Goal: Task Accomplishment & Management: Use online tool/utility

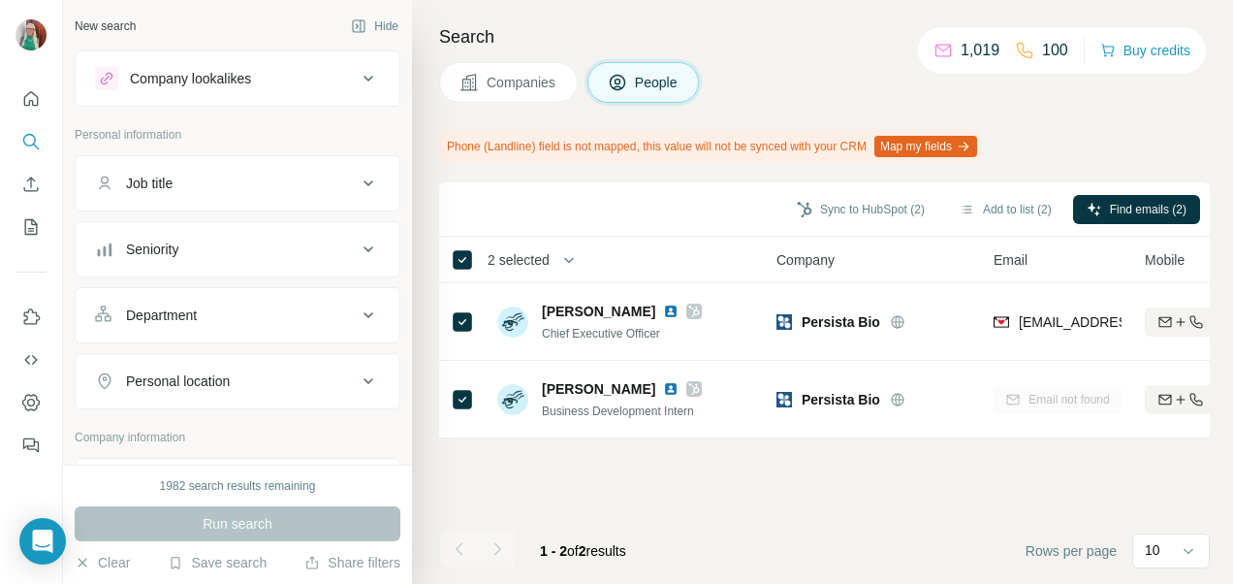
scroll to position [388, 0]
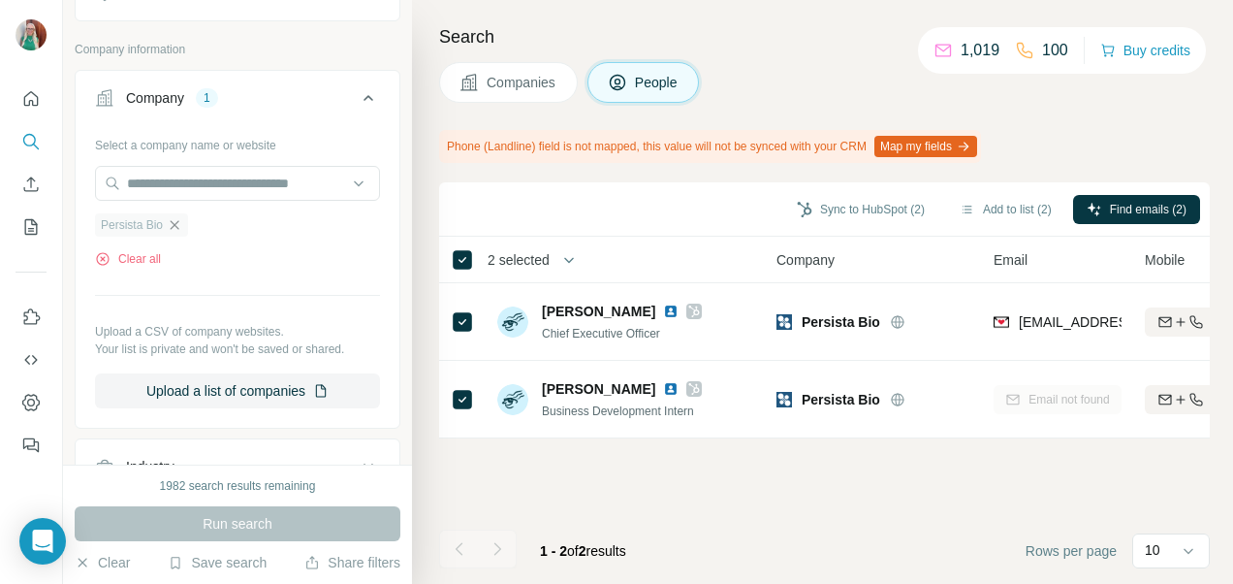
click at [173, 220] on icon "button" at bounding box center [175, 225] width 16 height 16
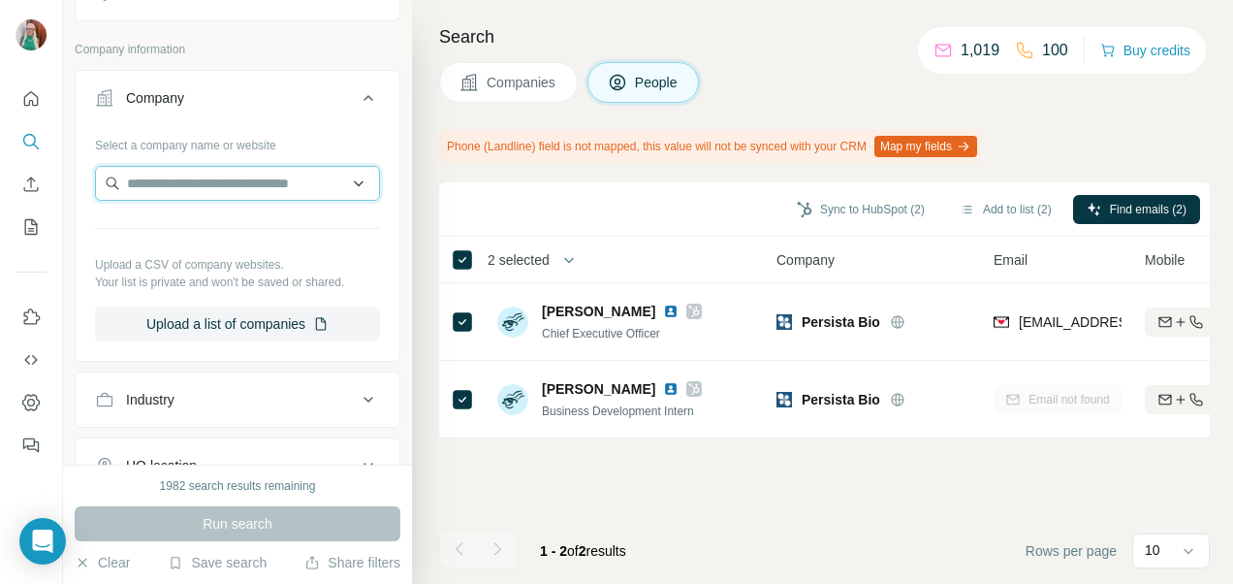
click at [135, 179] on input "text" at bounding box center [237, 183] width 285 height 35
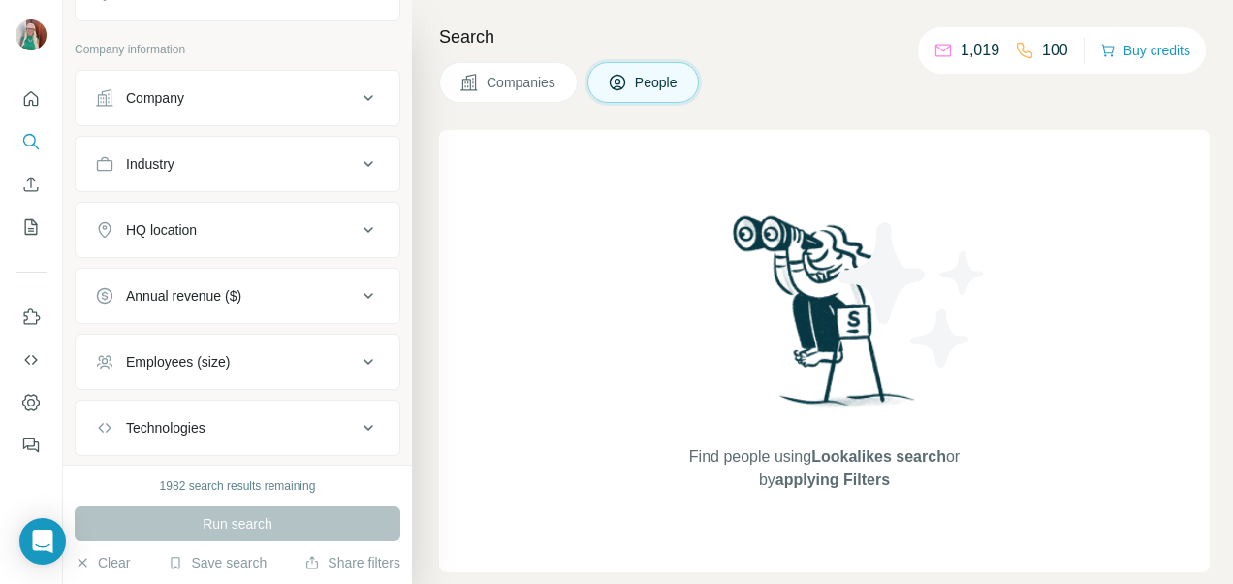
scroll to position [291, 0]
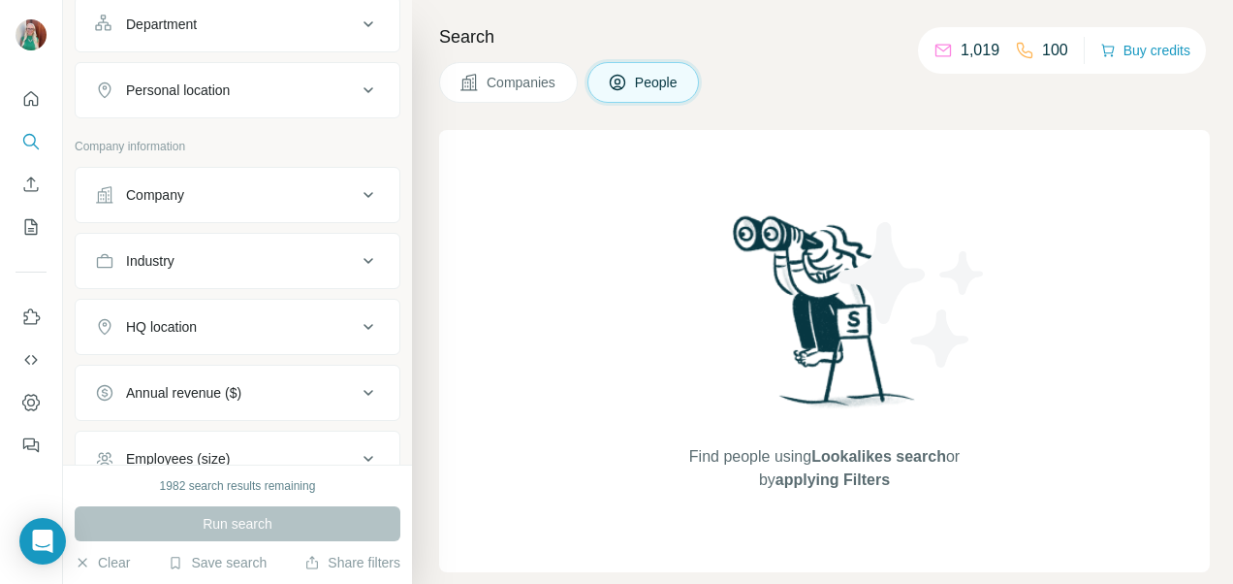
click at [175, 194] on div "Company" at bounding box center [155, 194] width 58 height 19
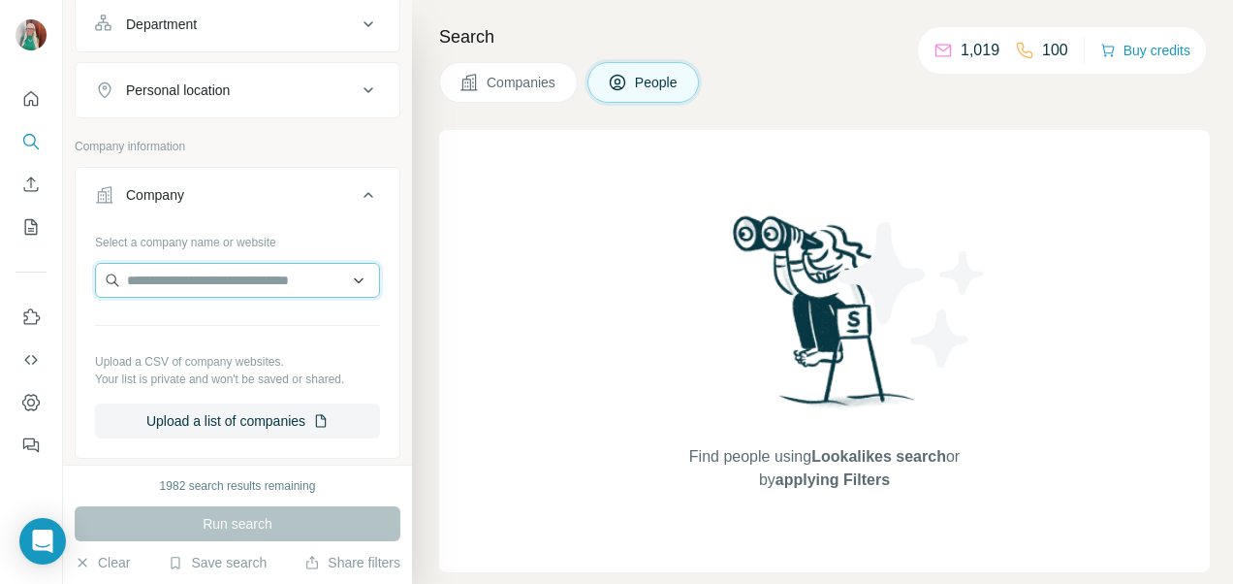
click at [161, 275] on input "text" at bounding box center [237, 280] width 285 height 35
paste input "*******"
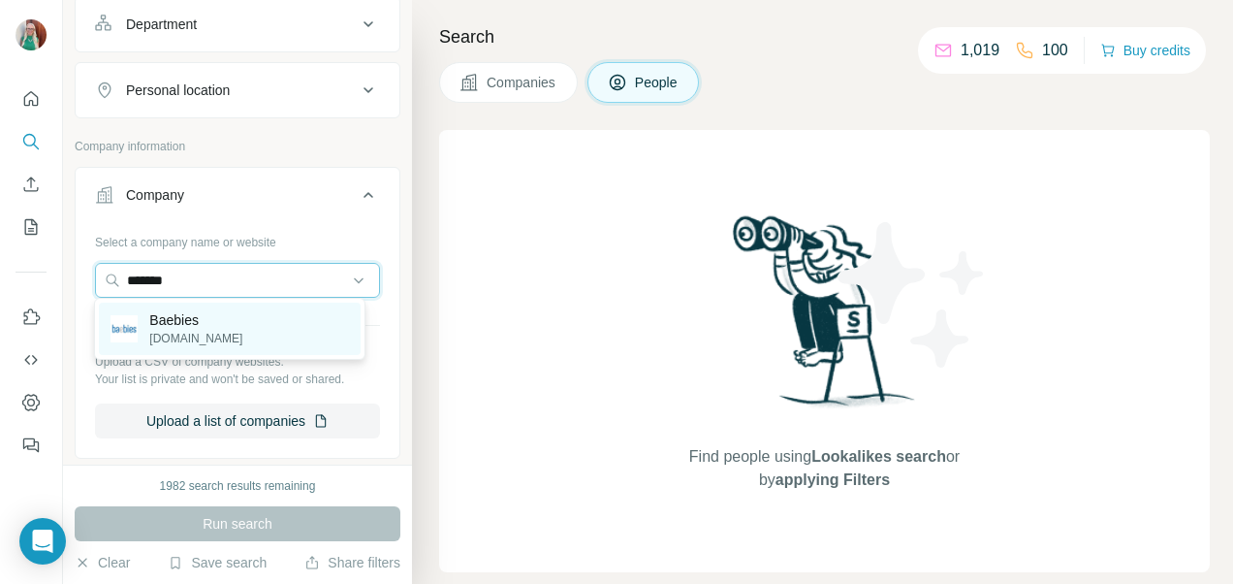
type input "*******"
click at [159, 328] on p "Baebies" at bounding box center [195, 319] width 93 height 19
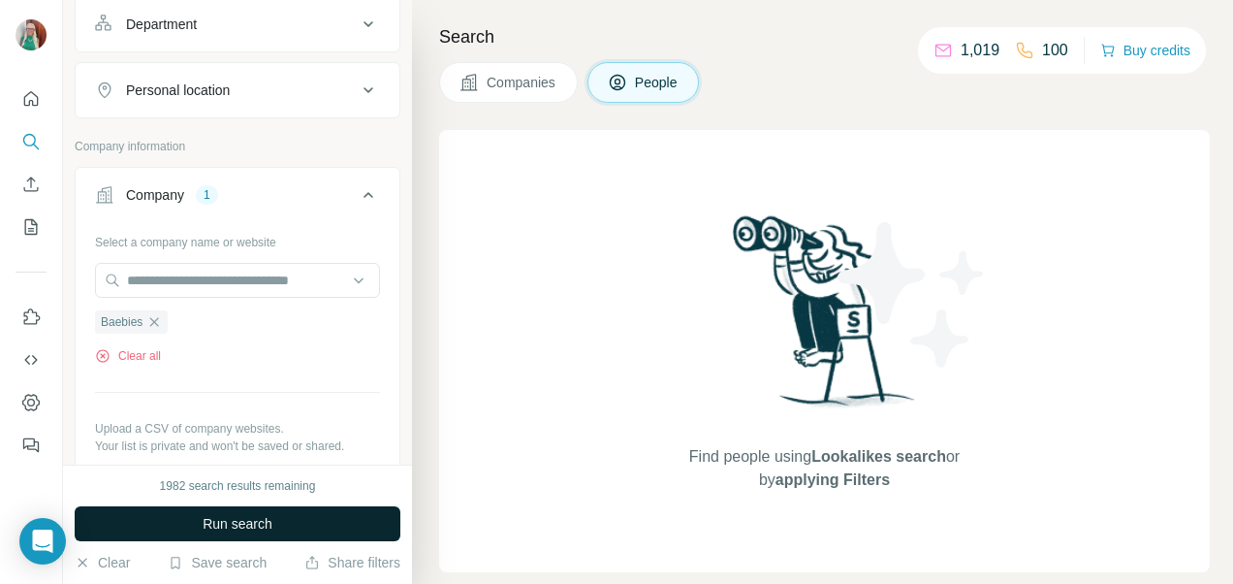
click at [182, 516] on button "Run search" at bounding box center [238, 523] width 326 height 35
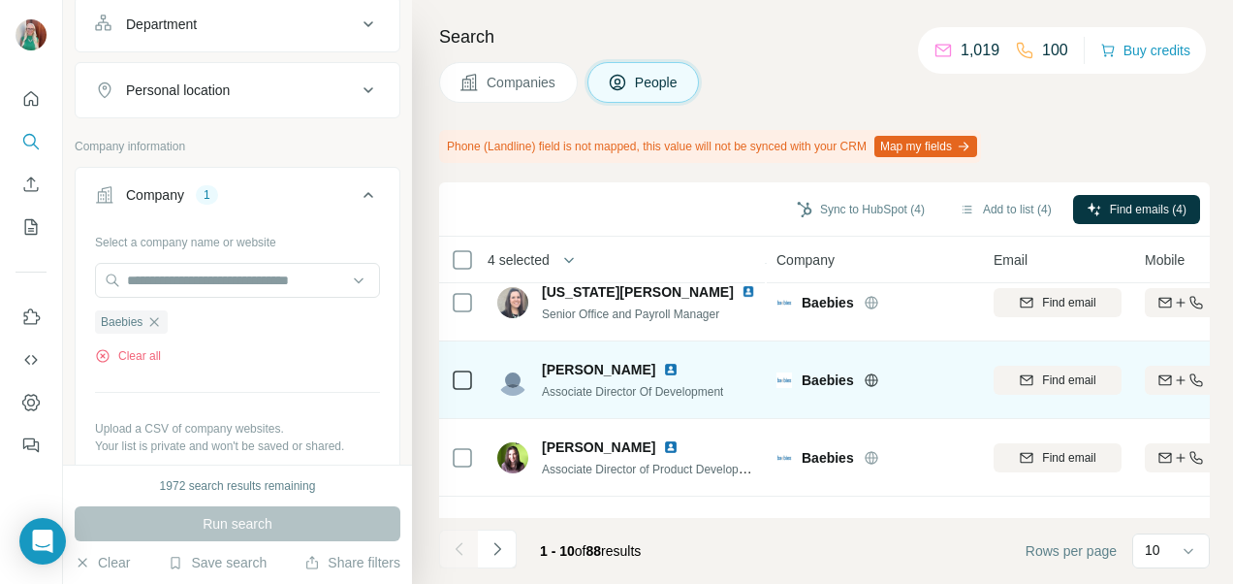
scroll to position [550, 0]
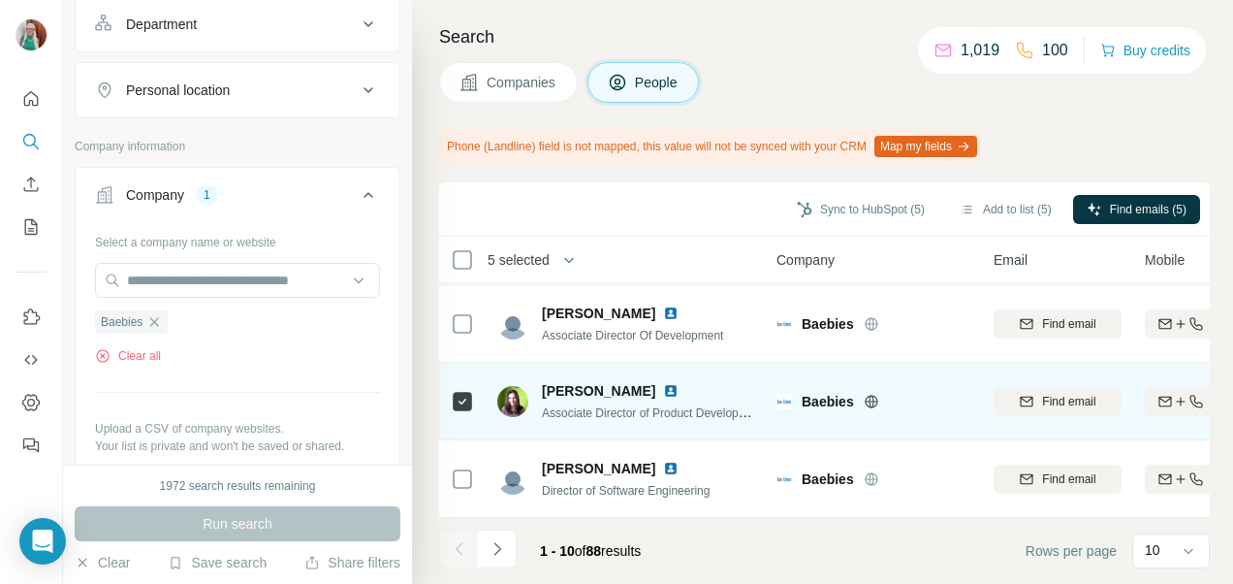
click at [467, 420] on td at bounding box center [462, 402] width 47 height 78
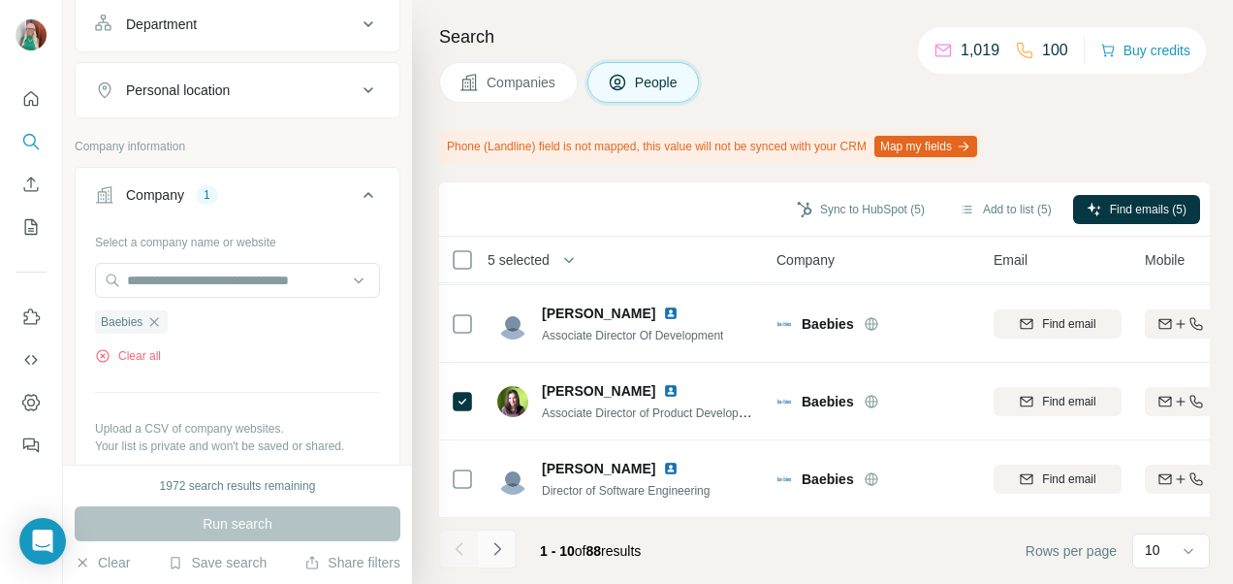
click at [495, 552] on icon "Navigate to next page" at bounding box center [497, 548] width 19 height 19
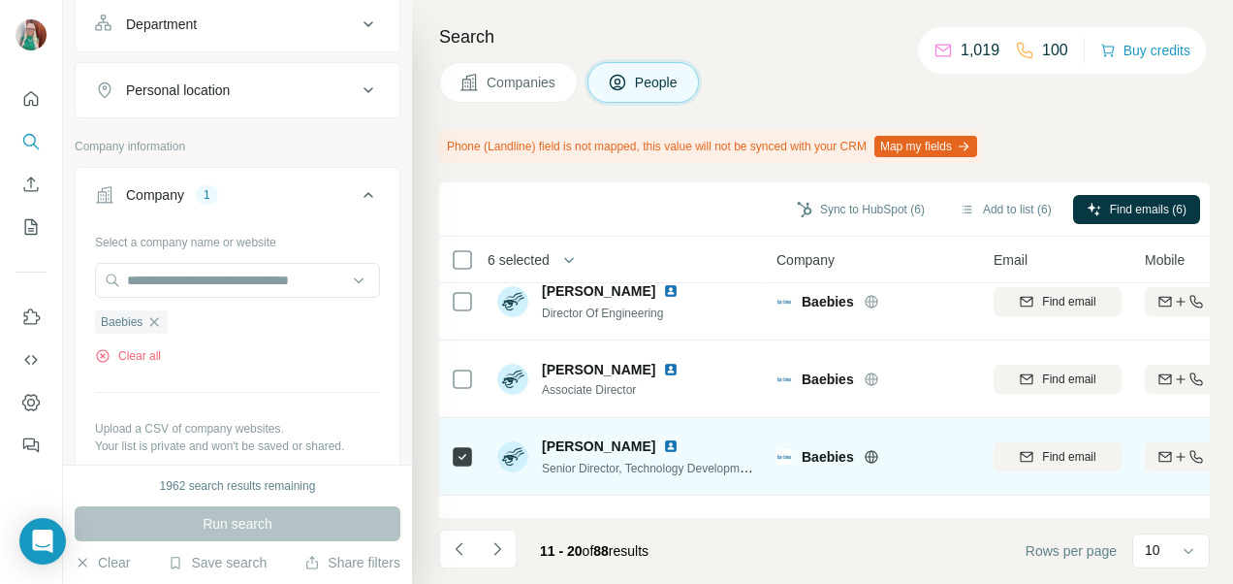
scroll to position [0, 0]
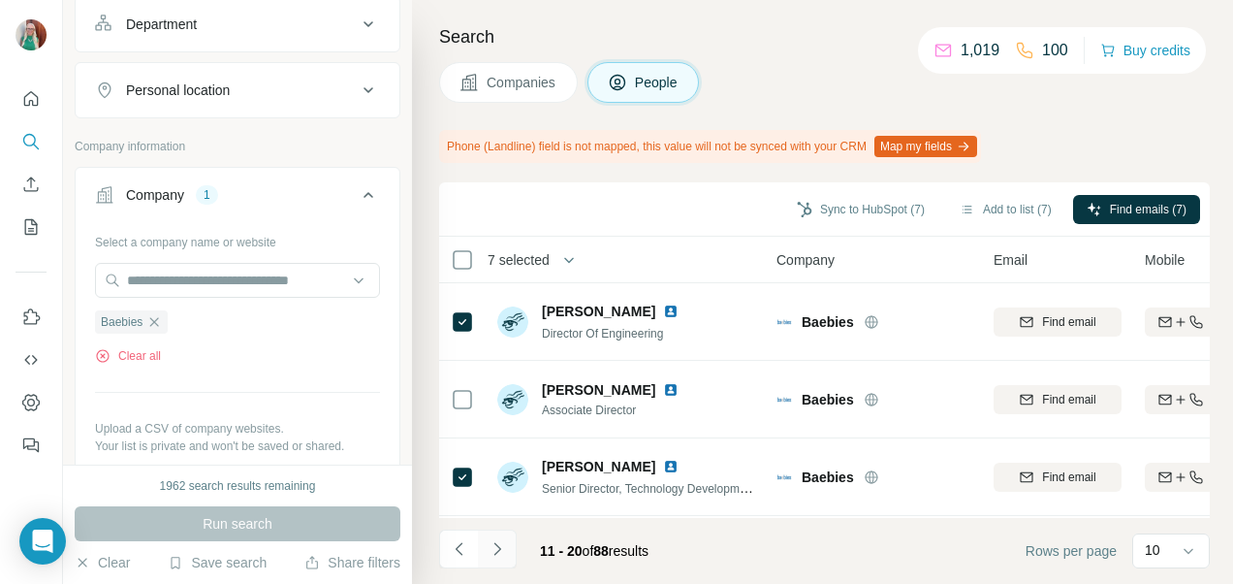
click at [506, 547] on button "Navigate to next page" at bounding box center [497, 548] width 39 height 39
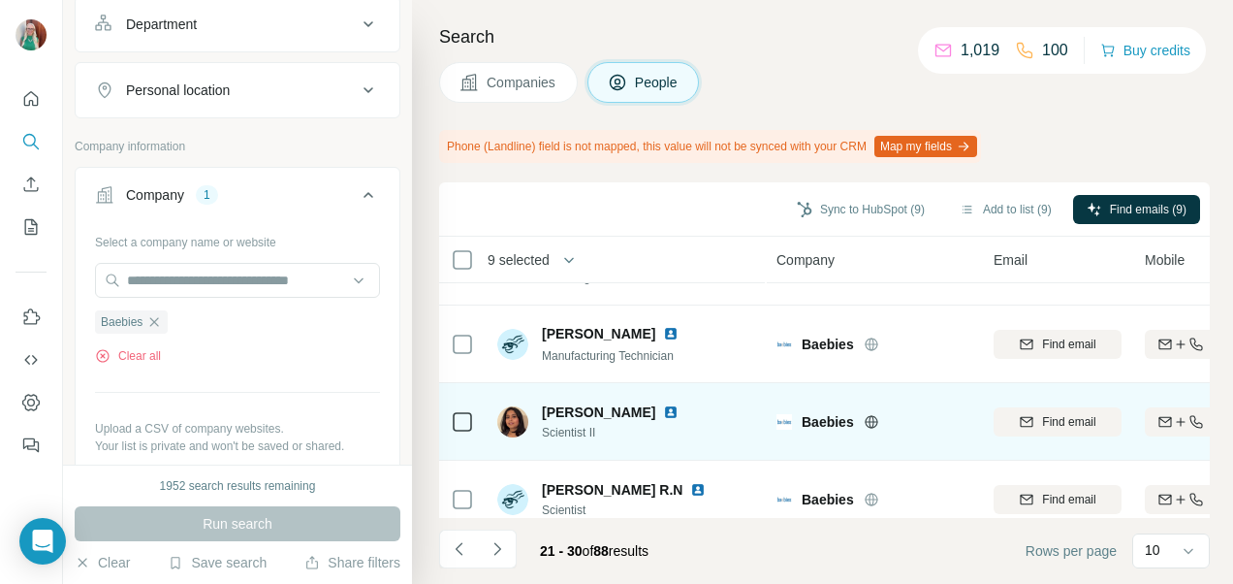
scroll to position [550, 0]
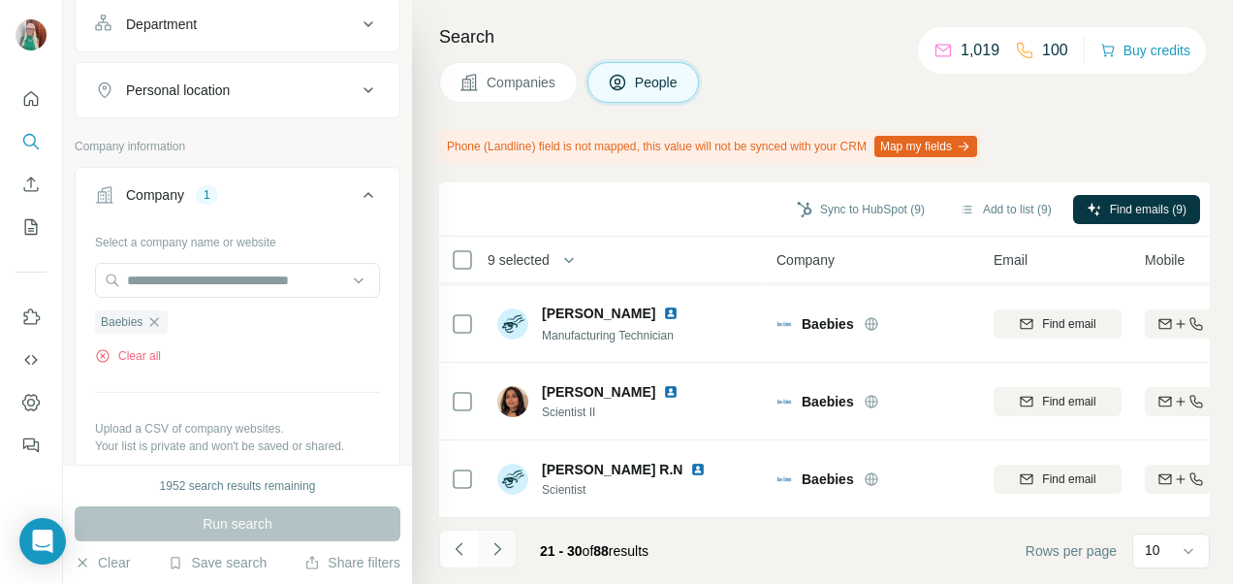
click at [507, 542] on button "Navigate to next page" at bounding box center [497, 548] width 39 height 39
click at [507, 543] on button "Navigate to next page" at bounding box center [497, 548] width 39 height 39
click at [490, 547] on icon "Navigate to next page" at bounding box center [497, 548] width 19 height 19
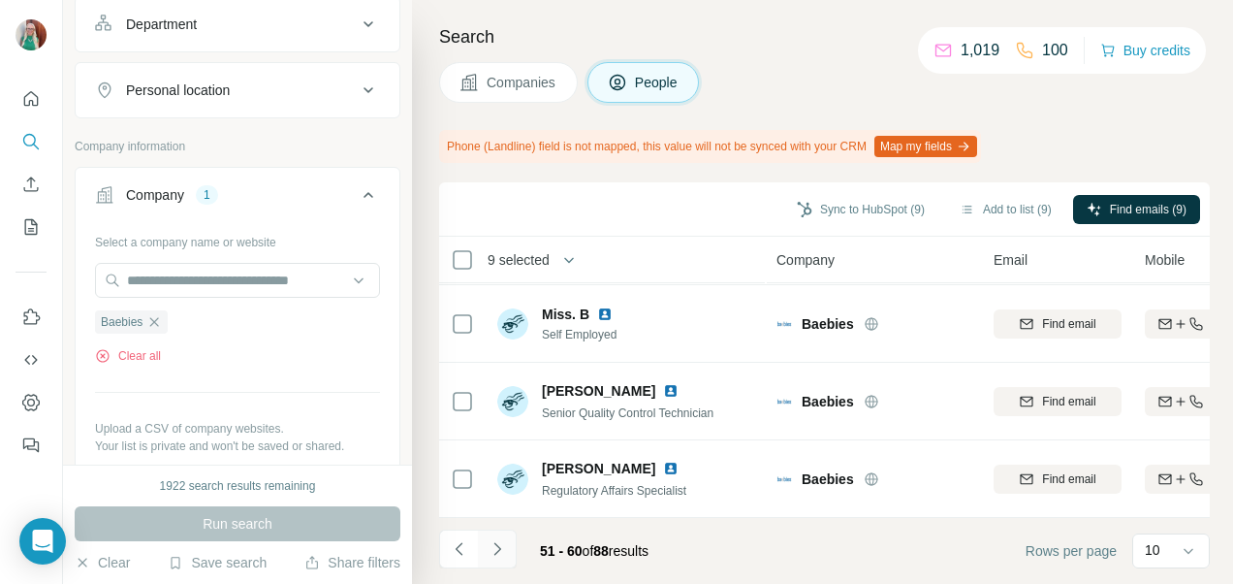
click at [496, 554] on icon "Navigate to next page" at bounding box center [497, 548] width 19 height 19
click at [496, 551] on icon "Navigate to next page" at bounding box center [496, 548] width 7 height 13
click at [494, 550] on icon "Navigate to next page" at bounding box center [497, 548] width 19 height 19
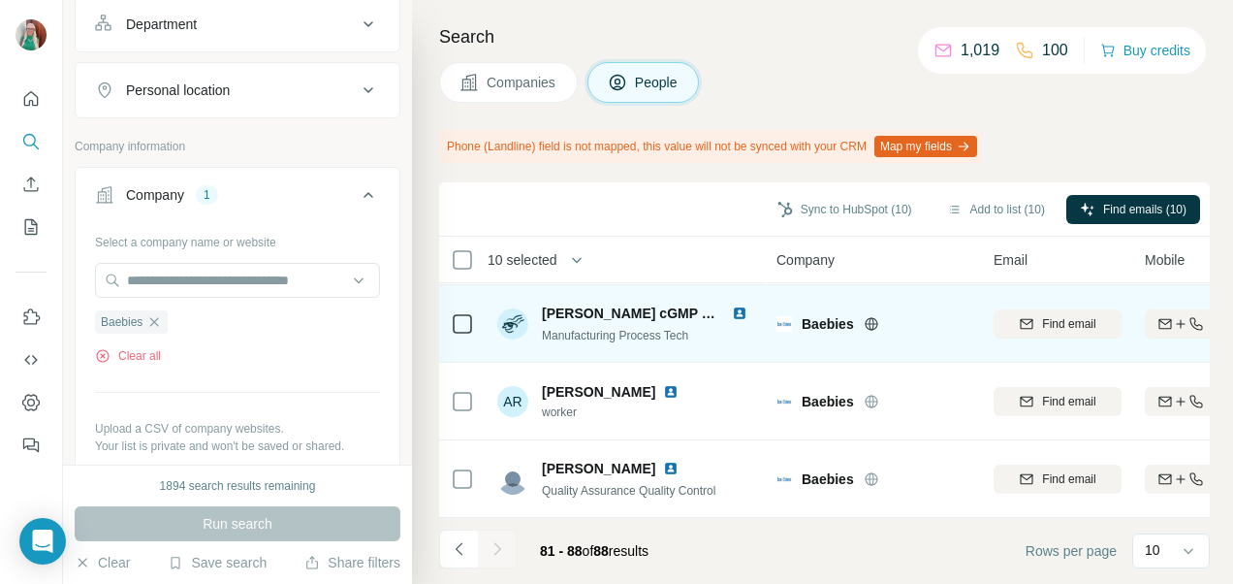
scroll to position [394, 0]
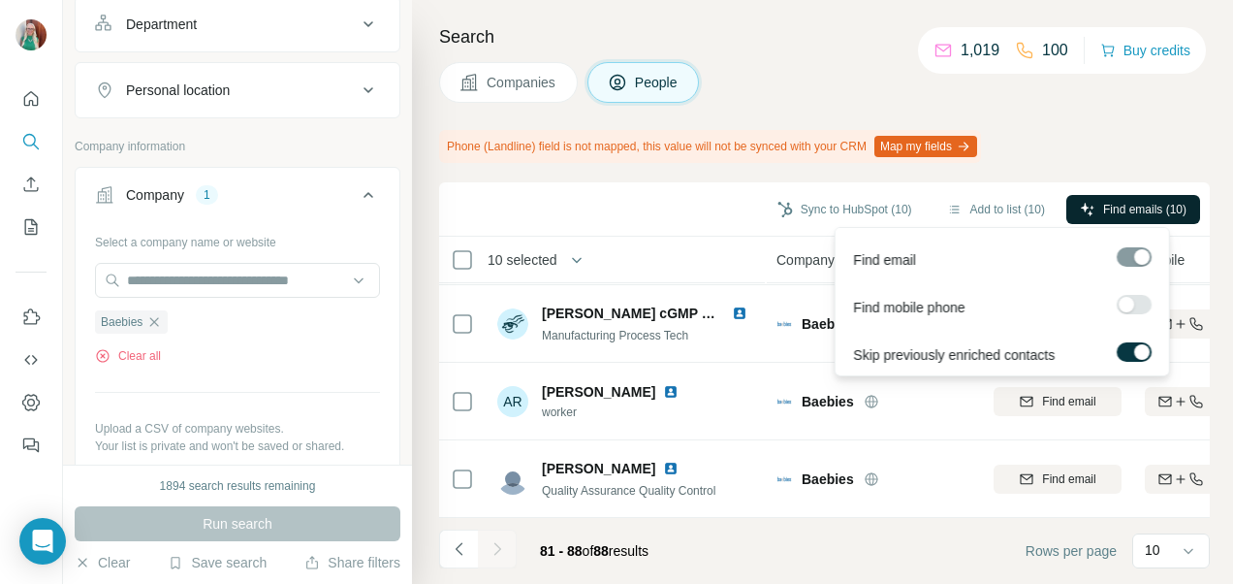
click at [1117, 201] on span "Find emails (10)" at bounding box center [1144, 209] width 83 height 17
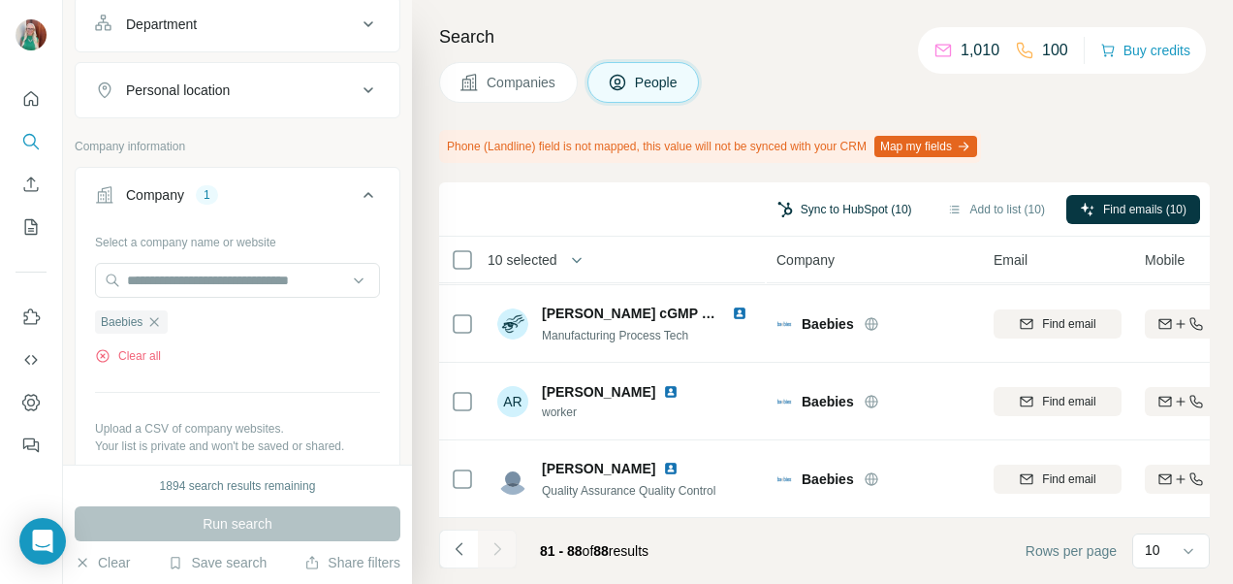
click at [830, 209] on button "Sync to HubSpot (10)" at bounding box center [845, 209] width 162 height 29
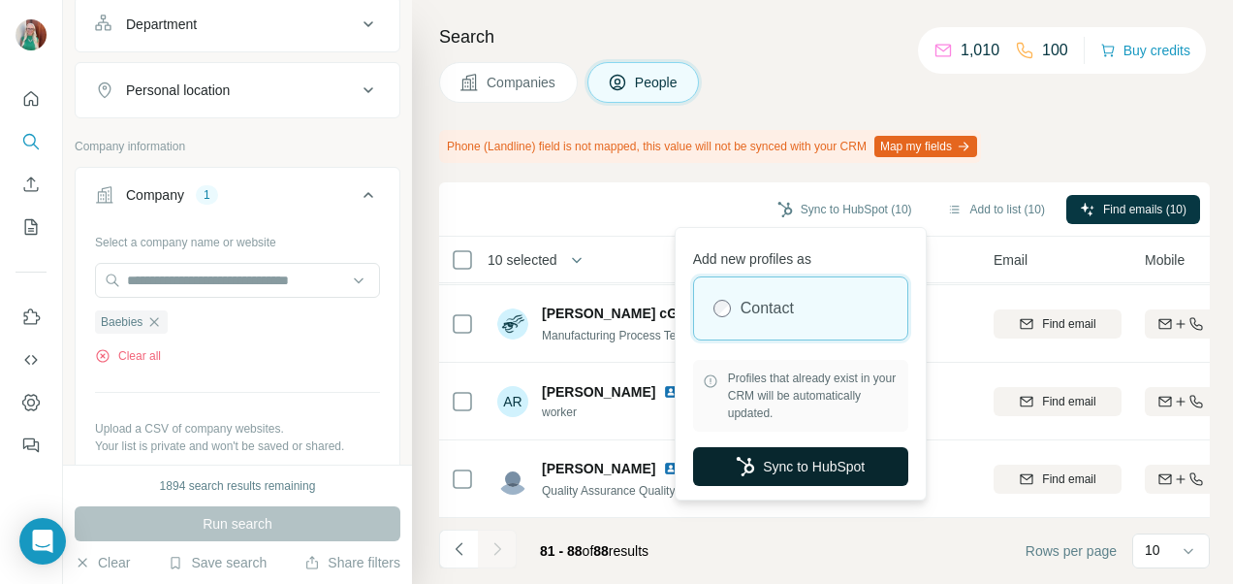
click at [779, 461] on button "Sync to HubSpot" at bounding box center [800, 466] width 215 height 39
